Goal: Find contact information: Find contact information

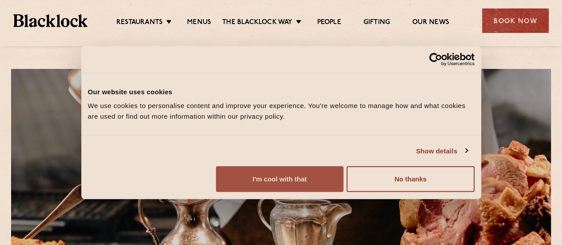
click at [343, 188] on button "I'm cool with that" at bounding box center [279, 179] width 127 height 26
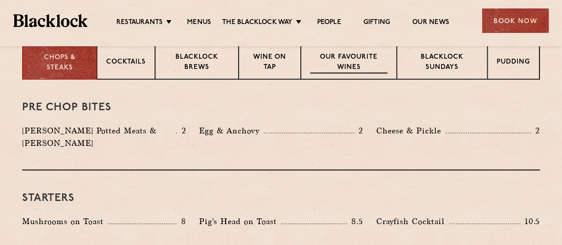
scroll to position [249, 0]
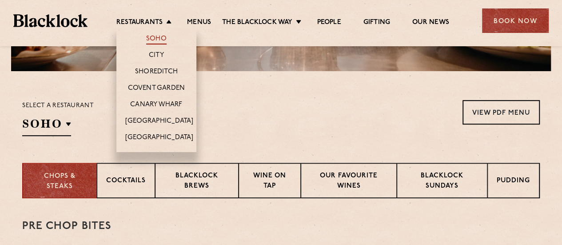
click at [158, 39] on link "Soho" at bounding box center [156, 40] width 20 height 10
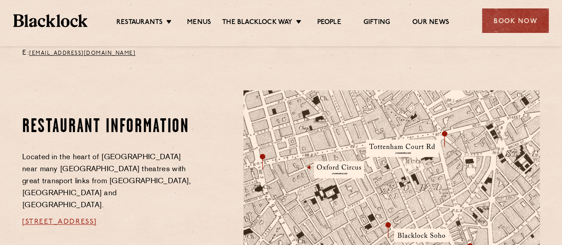
scroll to position [444, 0]
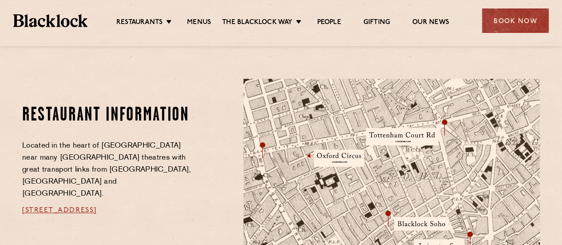
click at [97, 207] on link "24 Great Windmill Street, Soho, W1D 7LG" at bounding box center [59, 210] width 75 height 7
